Goal: Task Accomplishment & Management: Use online tool/utility

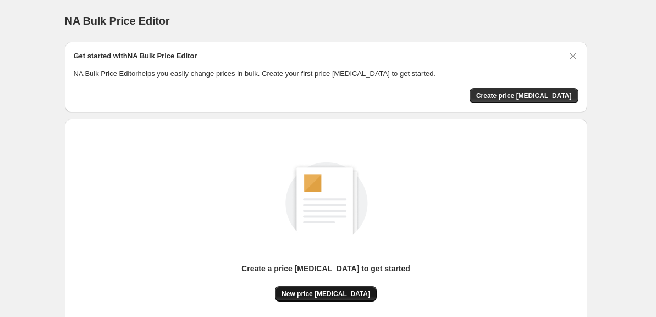
click at [332, 291] on span "New price change job" at bounding box center [326, 293] width 89 height 9
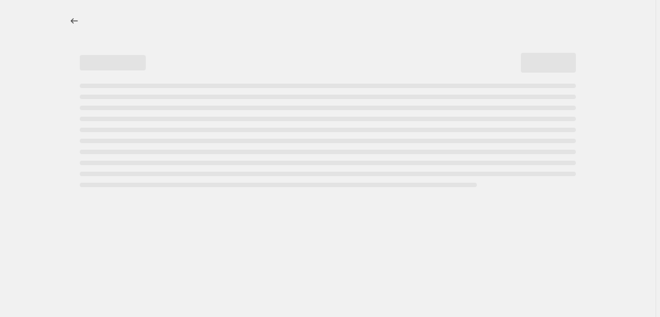
select select "percentage"
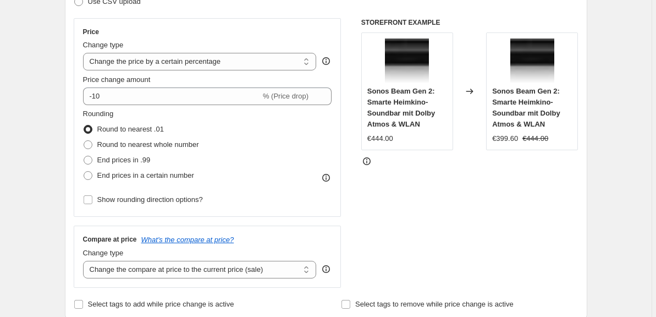
scroll to position [148, 0]
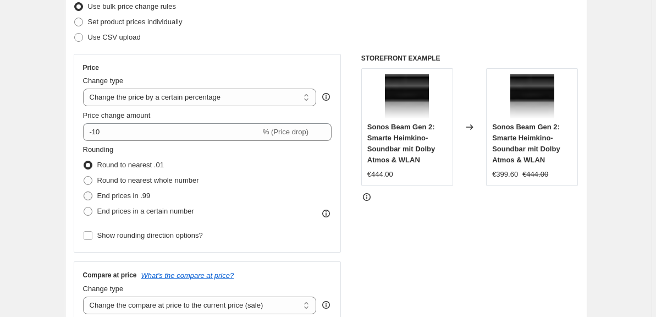
click at [115, 196] on span "End prices in .99" at bounding box center [123, 195] width 53 height 8
click at [84, 192] on input "End prices in .99" at bounding box center [84, 191] width 1 height 1
radio input "true"
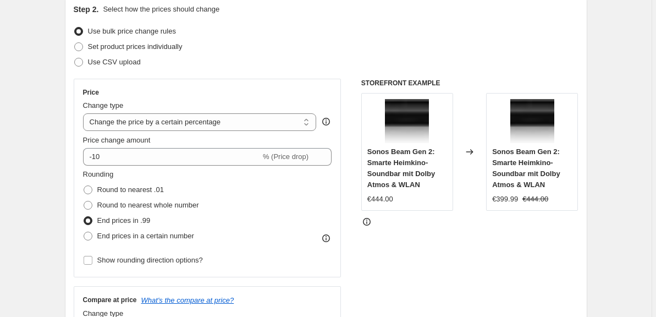
scroll to position [118, 0]
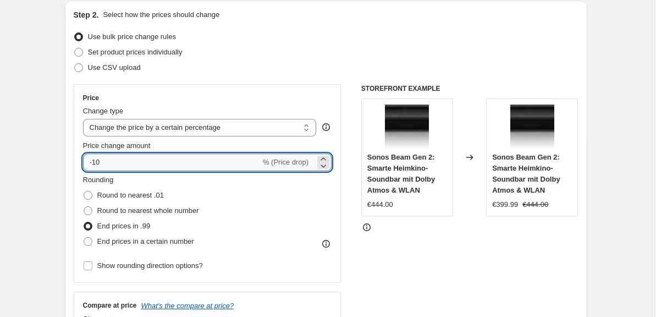
click at [99, 163] on input "-10" at bounding box center [172, 162] width 178 height 18
type input "-40"
click at [405, 265] on div "STOREFRONT EXAMPLE Sonos Beam Gen 2: Smarte Heimkino-Soundbar mit Dolby Atmos &…" at bounding box center [469, 218] width 217 height 269
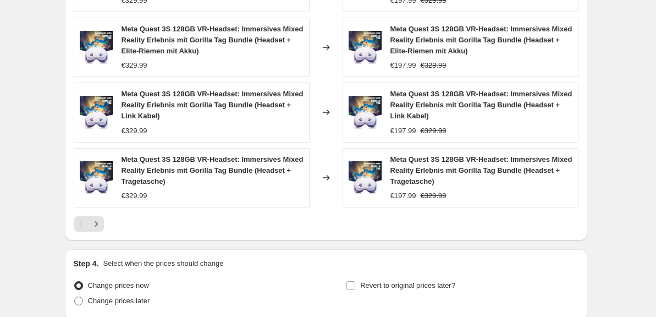
scroll to position [844, 0]
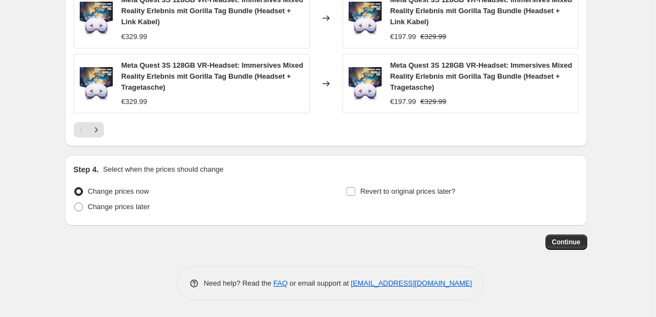
click at [574, 238] on button "Continue" at bounding box center [567, 241] width 42 height 15
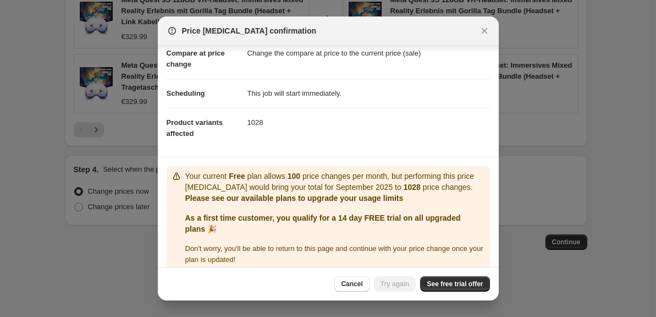
scroll to position [78, 0]
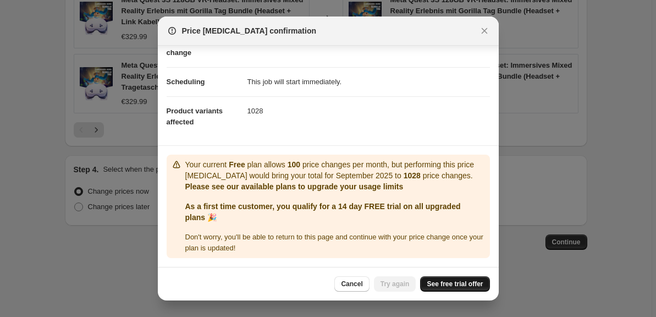
click at [454, 277] on link "See free trial offer" at bounding box center [454, 283] width 69 height 15
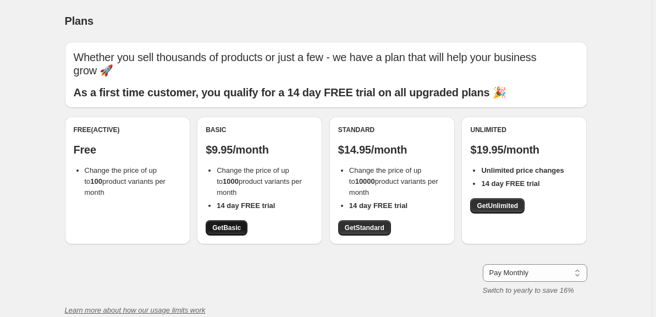
click at [233, 228] on span "Get Basic" at bounding box center [226, 227] width 29 height 9
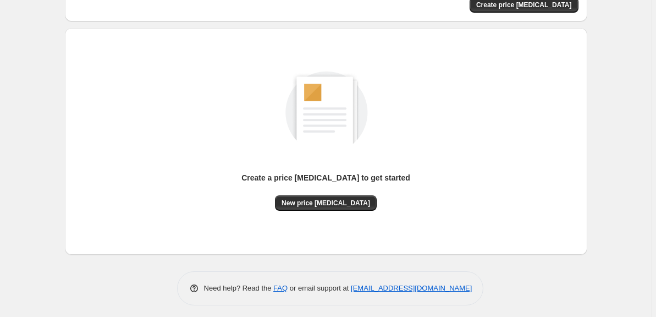
scroll to position [95, 0]
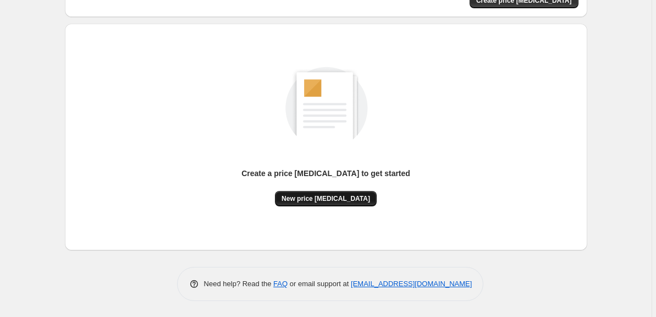
click at [350, 202] on button "New price [MEDICAL_DATA]" at bounding box center [326, 198] width 102 height 15
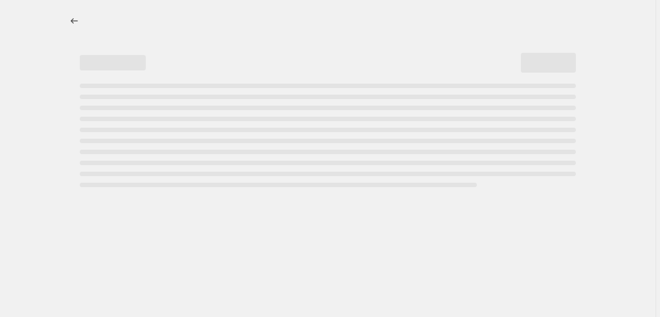
select select "percentage"
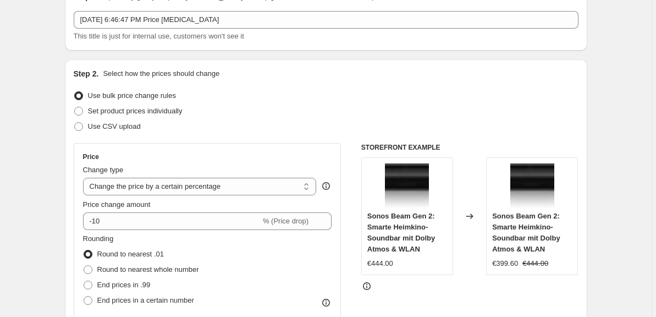
scroll to position [64, 0]
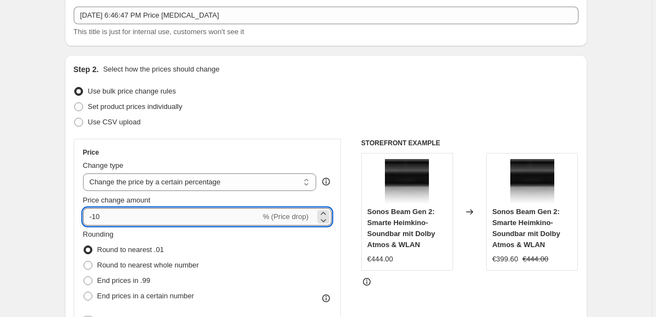
click at [97, 217] on input "-10" at bounding box center [172, 217] width 178 height 18
type input "-69"
click at [136, 280] on span "End prices in .99" at bounding box center [123, 280] width 53 height 8
click at [84, 277] on input "End prices in .99" at bounding box center [84, 276] width 1 height 1
radio input "true"
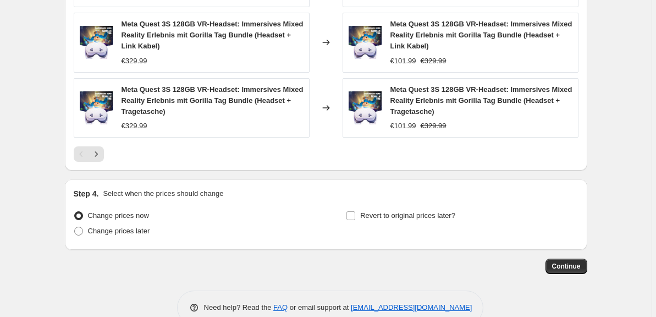
scroll to position [844, 0]
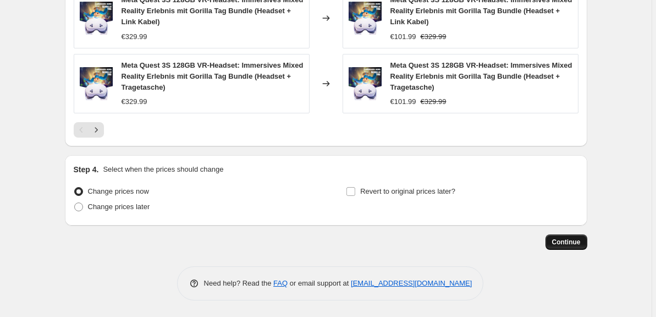
click at [575, 241] on span "Continue" at bounding box center [566, 242] width 29 height 9
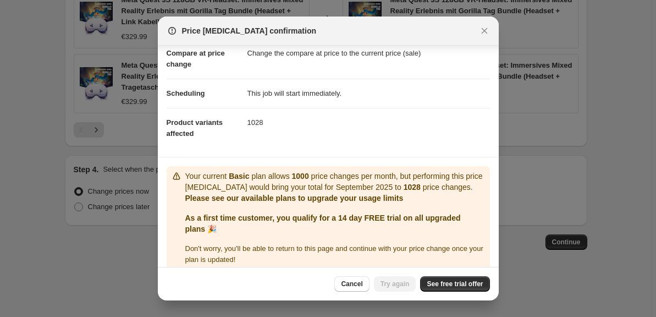
scroll to position [78, 0]
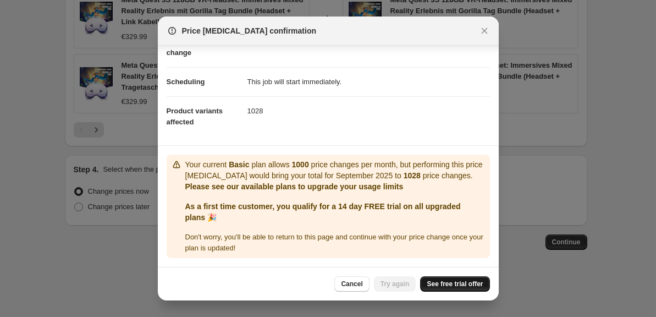
click at [454, 282] on span "See free trial offer" at bounding box center [455, 283] width 56 height 9
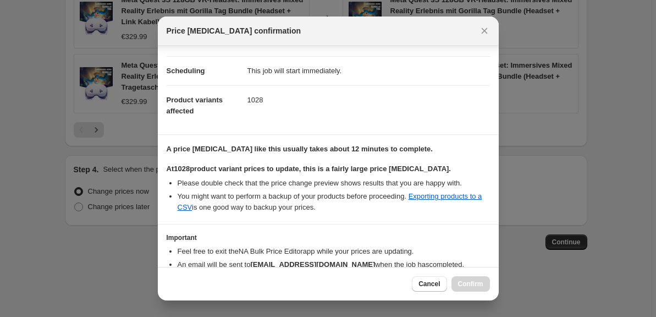
scroll to position [139, 0]
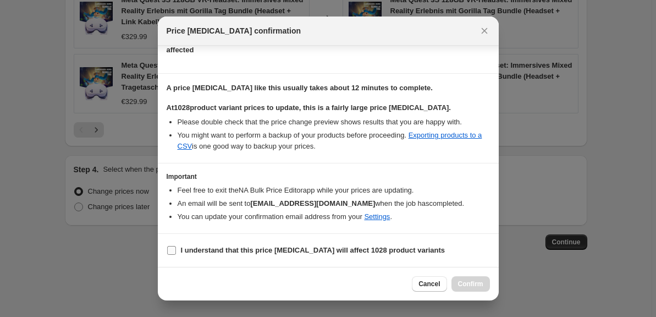
click at [351, 250] on b "I understand that this price change job will affect 1028 product variants" at bounding box center [313, 250] width 265 height 8
click at [176, 250] on input "I understand that this price change job will affect 1028 product variants" at bounding box center [171, 250] width 9 height 9
checkbox input "true"
click at [465, 283] on span "Confirm" at bounding box center [470, 283] width 25 height 9
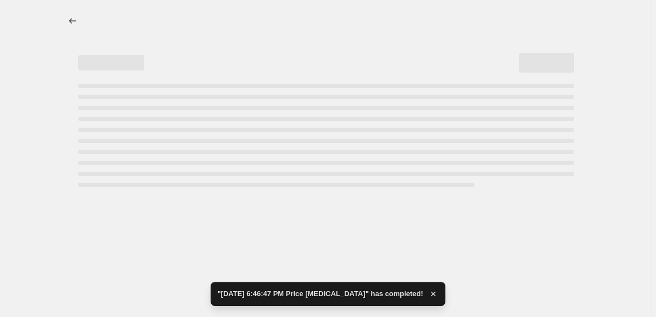
select select "percentage"
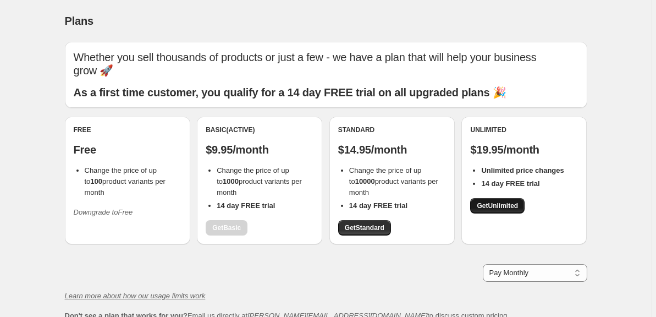
click at [511, 199] on link "Get Unlimited" at bounding box center [497, 205] width 54 height 15
